Goal: Find specific page/section: Find specific page/section

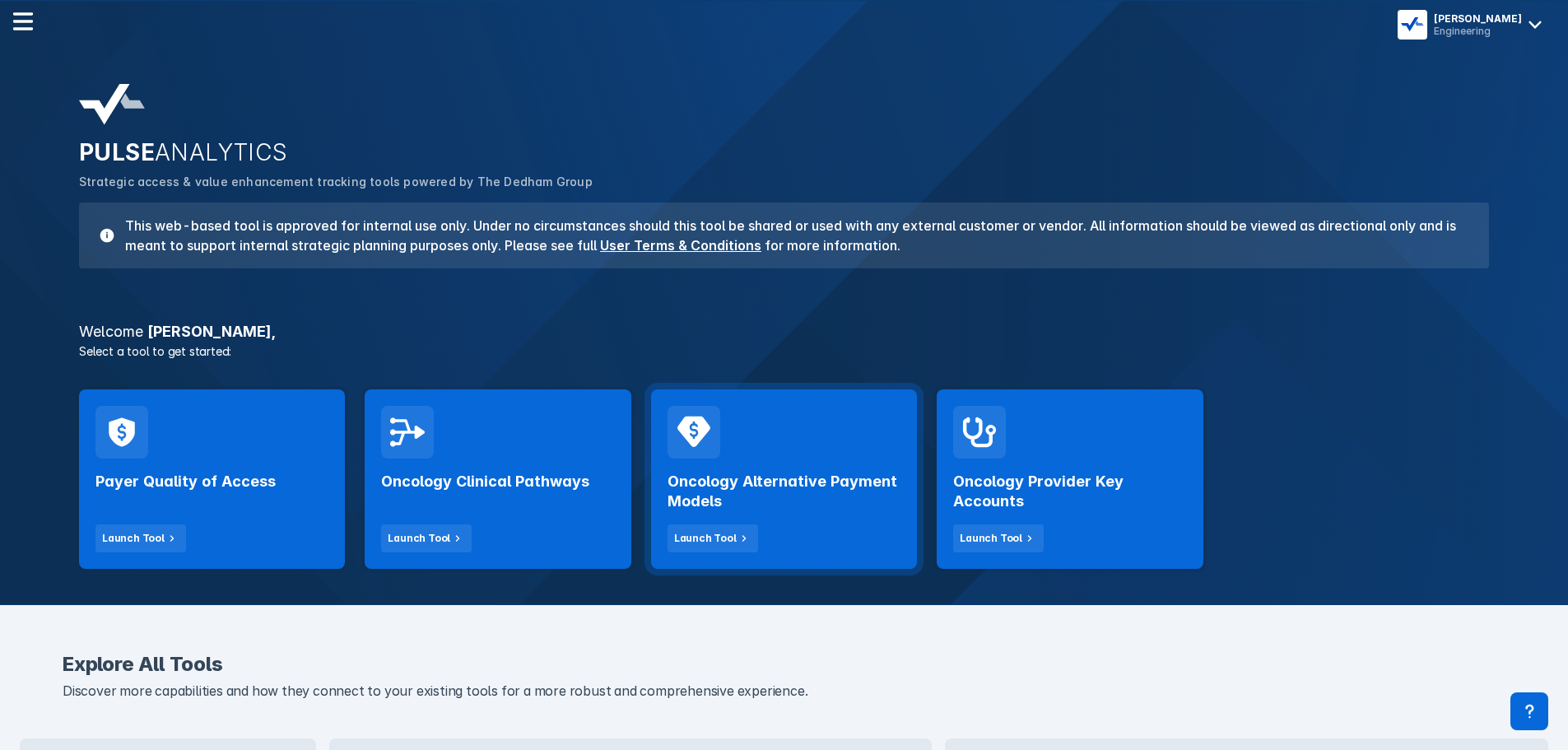
click at [734, 519] on div "Oncology Alternative Payment Models Launch Tool" at bounding box center [784, 506] width 233 height 94
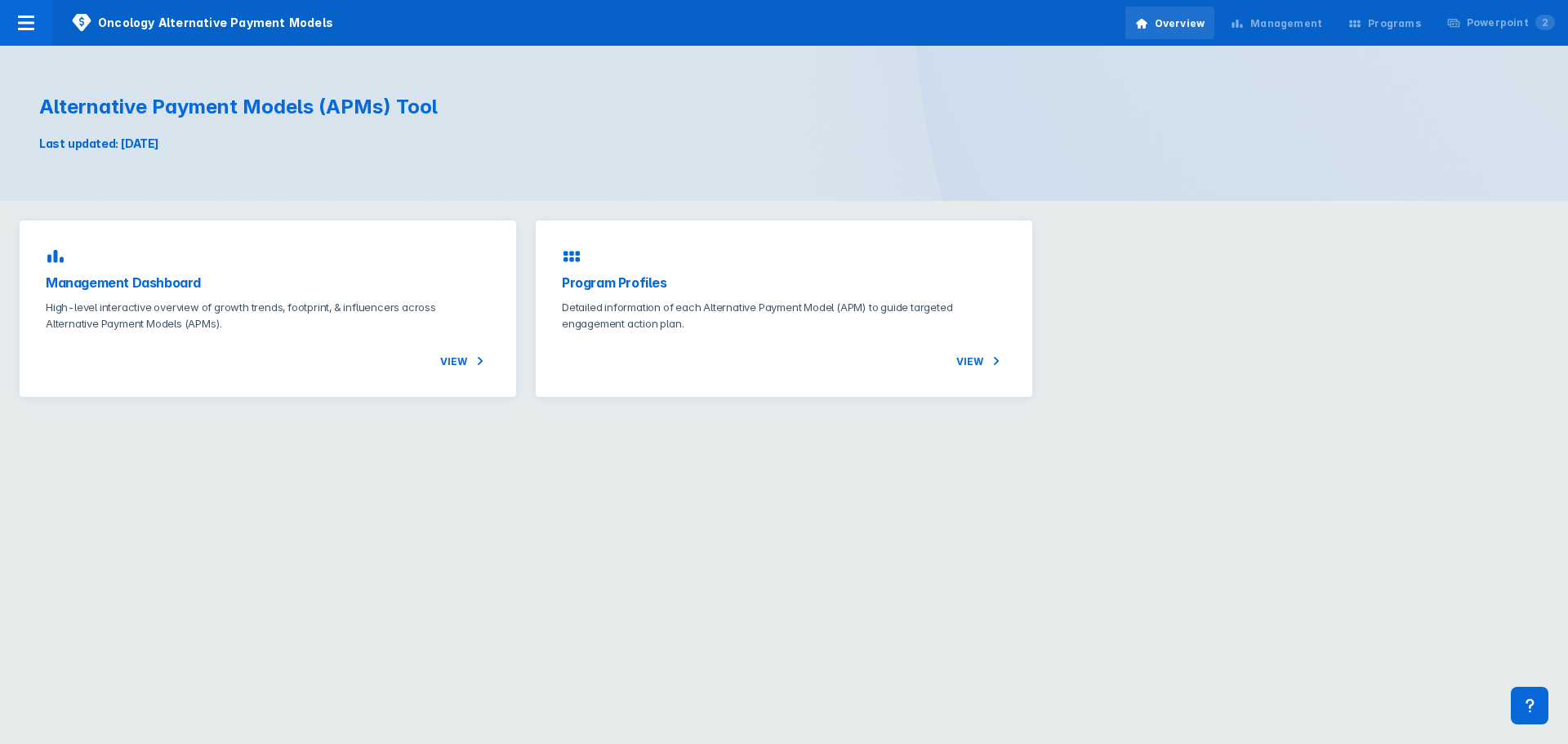
click at [1291, 16] on div "Management" at bounding box center [1275, 23] width 111 height 34
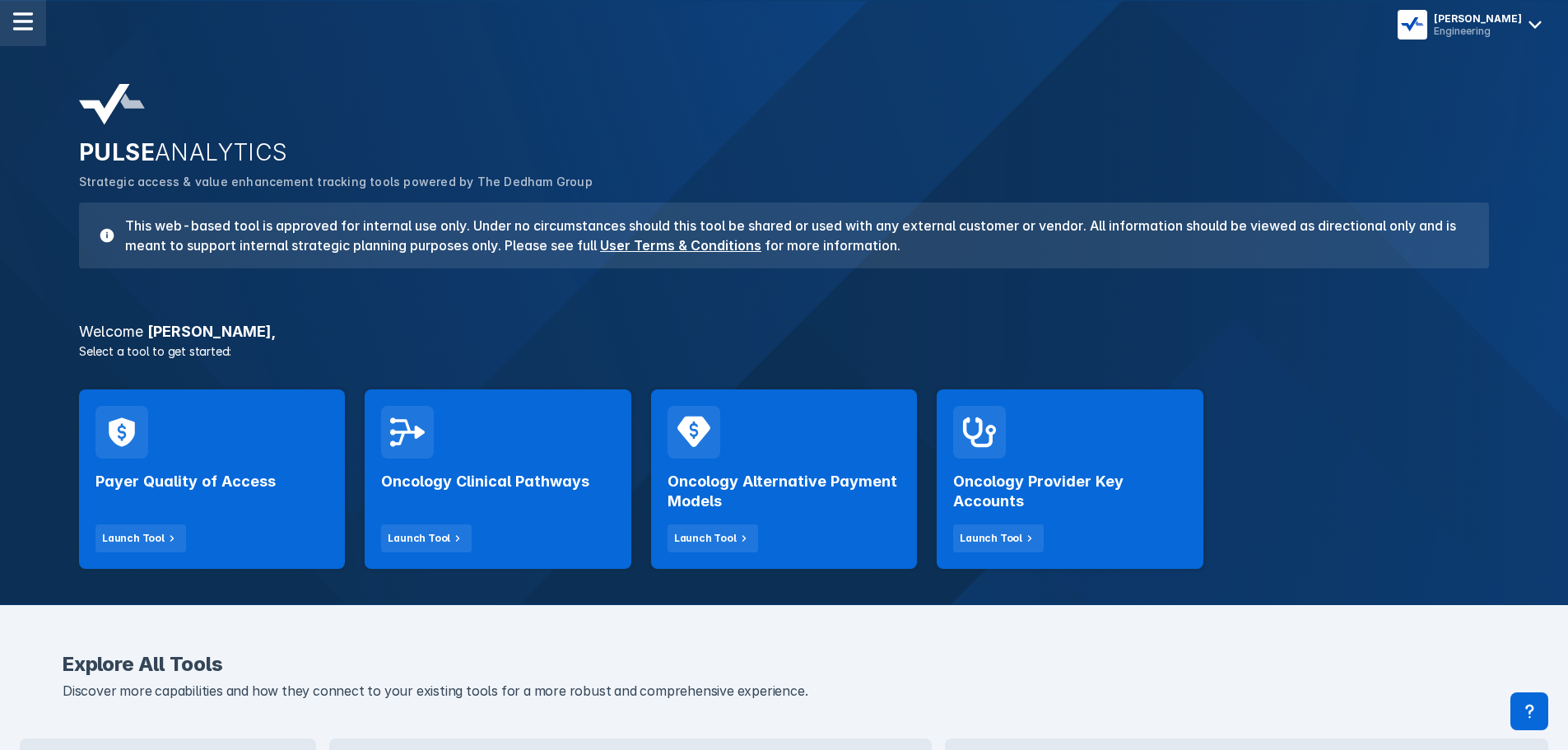
click at [13, 26] on img at bounding box center [23, 21] width 19 height 19
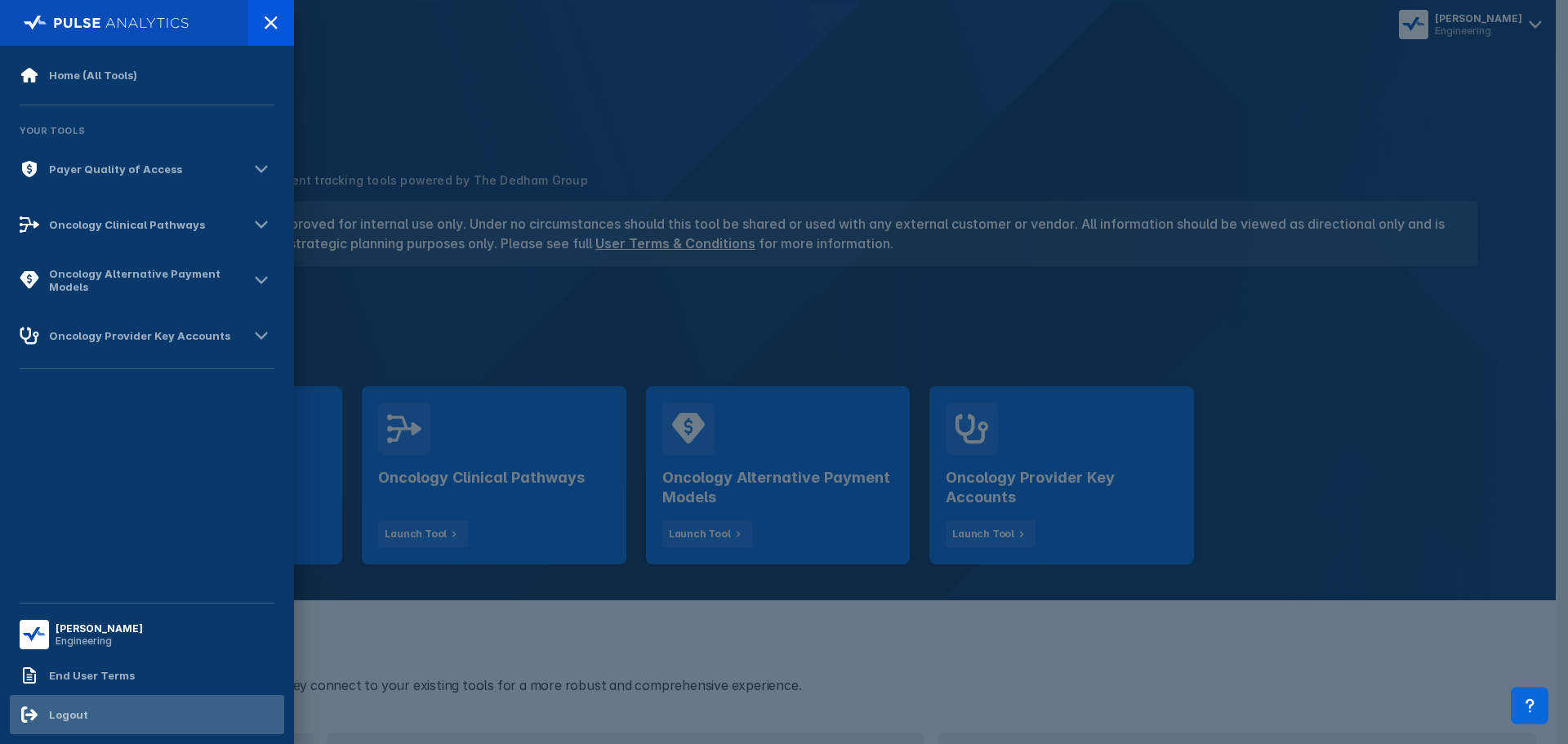
click at [100, 709] on div "Logout" at bounding box center [147, 714] width 274 height 40
